Goal: Find specific page/section: Find specific page/section

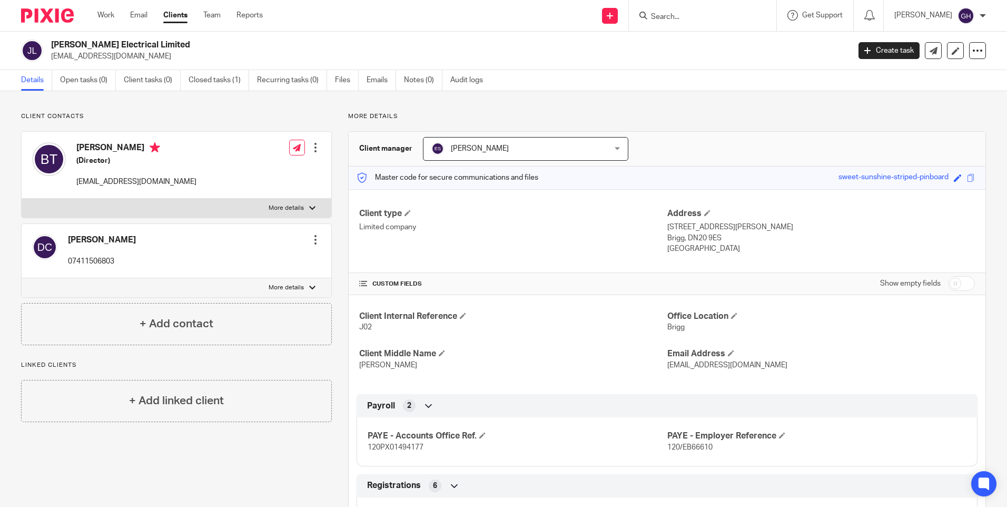
click at [720, 16] on input "Search" at bounding box center [697, 17] width 95 height 9
type input "ultim"
click at [762, 14] on button "reset" at bounding box center [757, 14] width 11 height 11
click at [745, 14] on input "Search" at bounding box center [697, 17] width 95 height 9
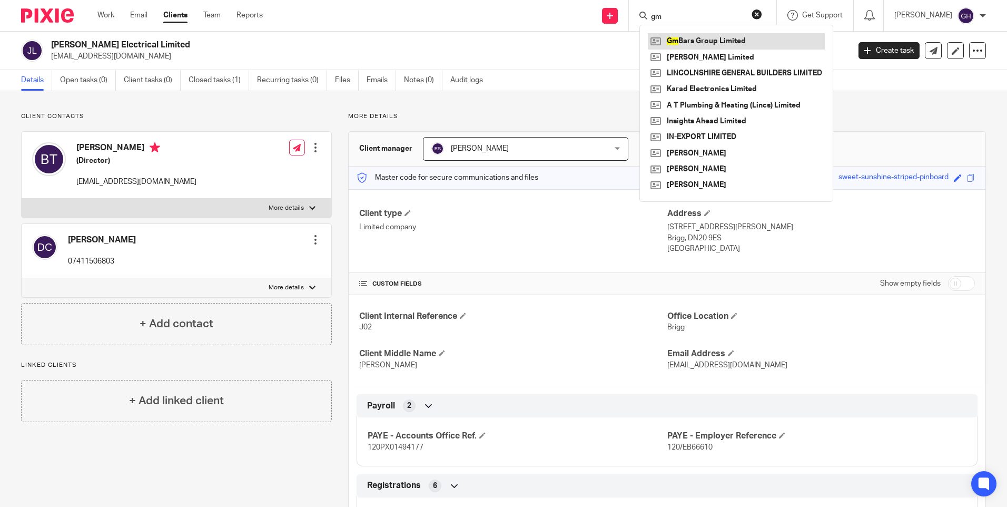
type input "gm"
click at [730, 39] on link at bounding box center [736, 41] width 177 height 16
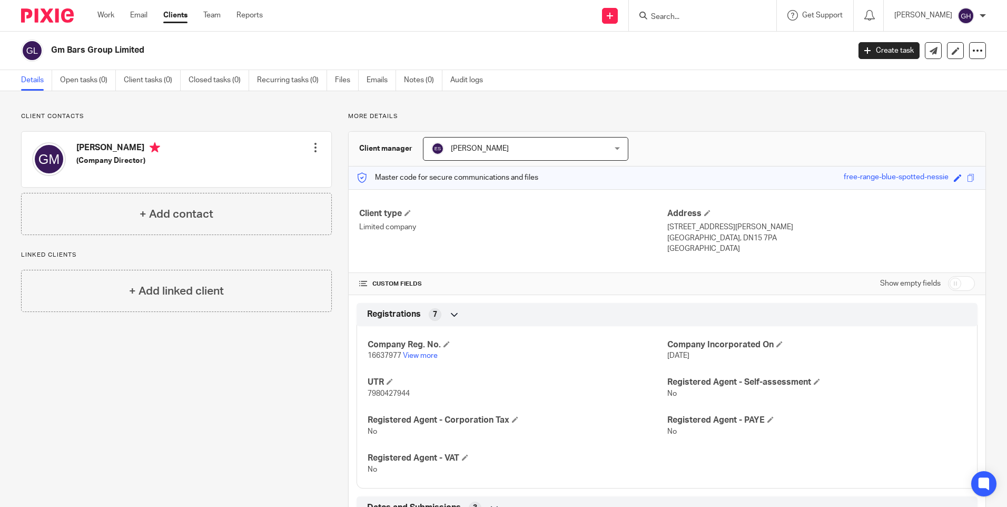
click at [310, 435] on div "Client contacts Guy Mychajluk (Company Director) Edit contact Create client fro…" at bounding box center [168, 363] width 327 height 502
click at [569, 249] on div "Client type Limited company" at bounding box center [513, 231] width 308 height 46
